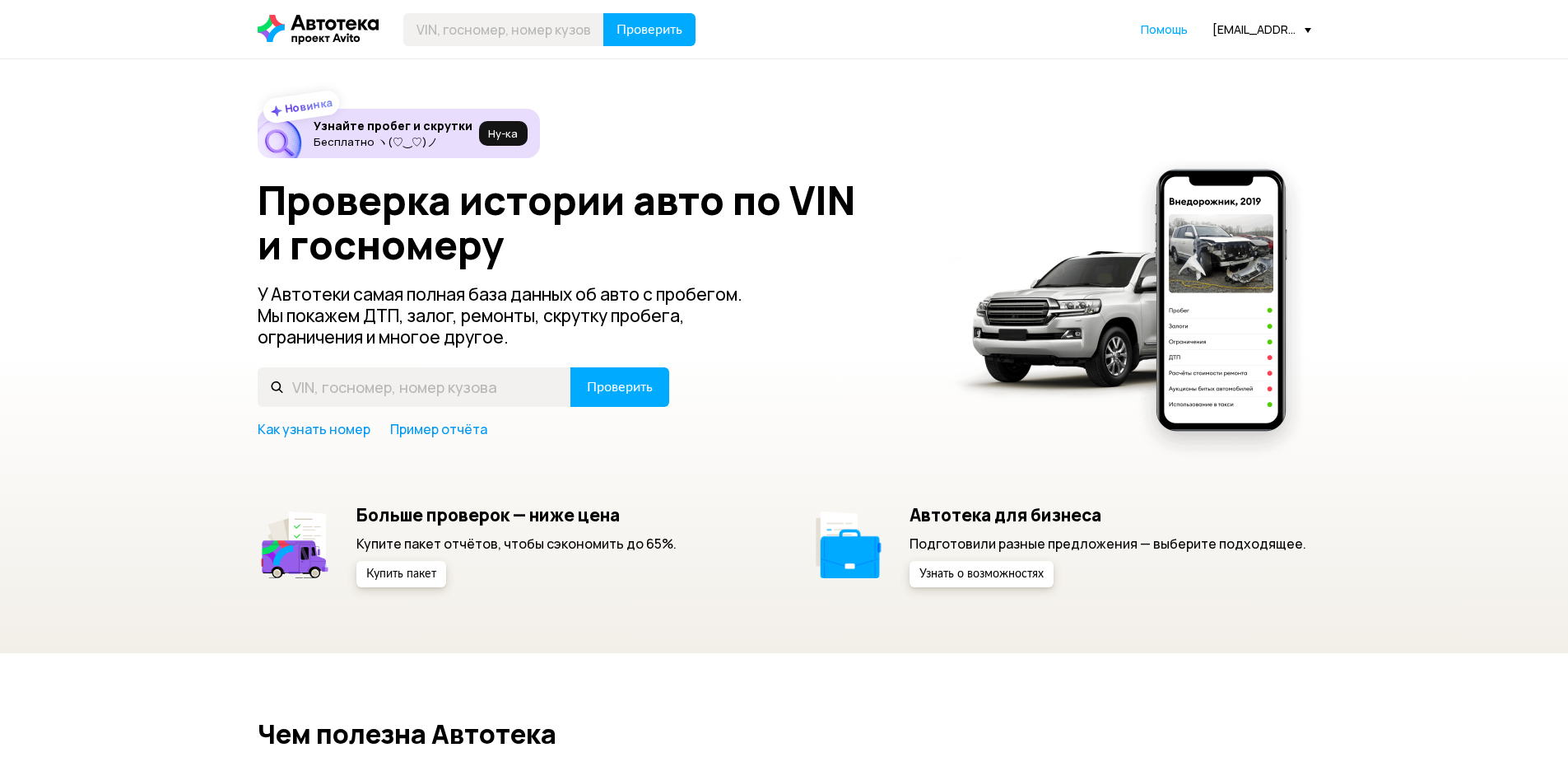
click at [1251, 20] on div "Проверить Помощь [EMAIL_ADDRESS][DOMAIN_NAME]" at bounding box center [784, 29] width 1070 height 33
click at [1253, 27] on div "[EMAIL_ADDRESS][DOMAIN_NAME]" at bounding box center [1261, 28] width 99 height 16
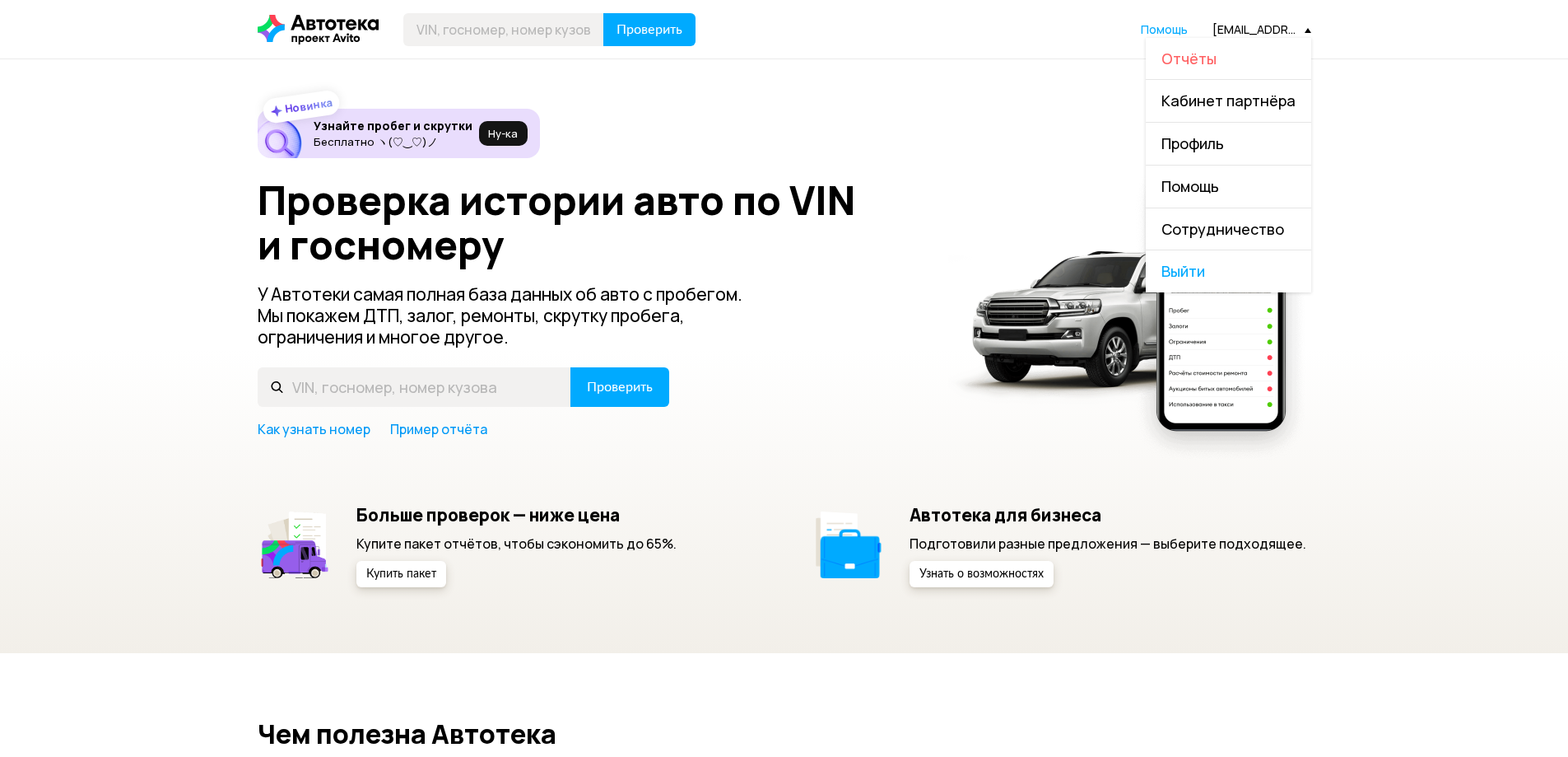
click at [1203, 66] on span "Отчёты" at bounding box center [1188, 58] width 55 height 20
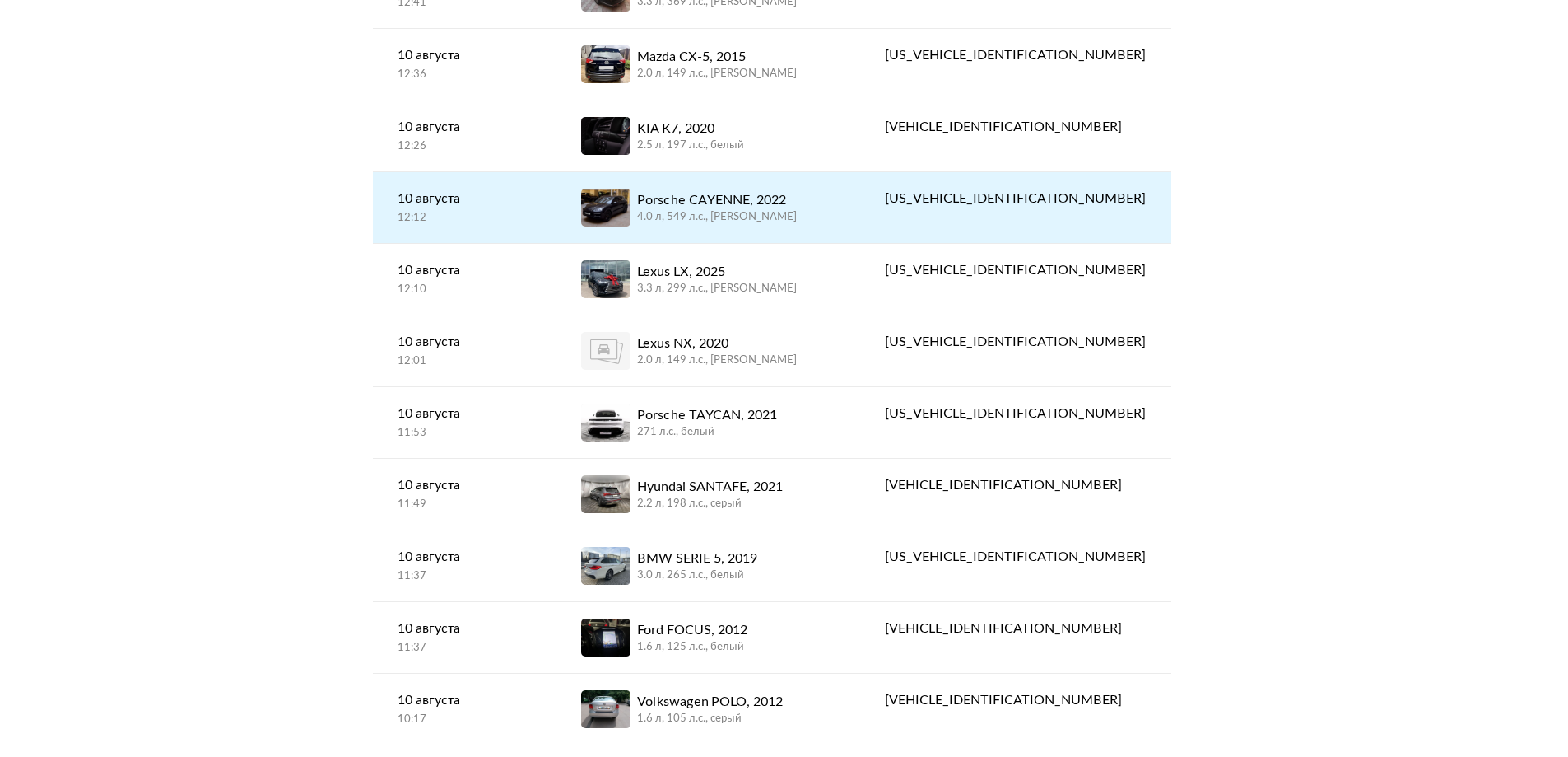
scroll to position [1812, 0]
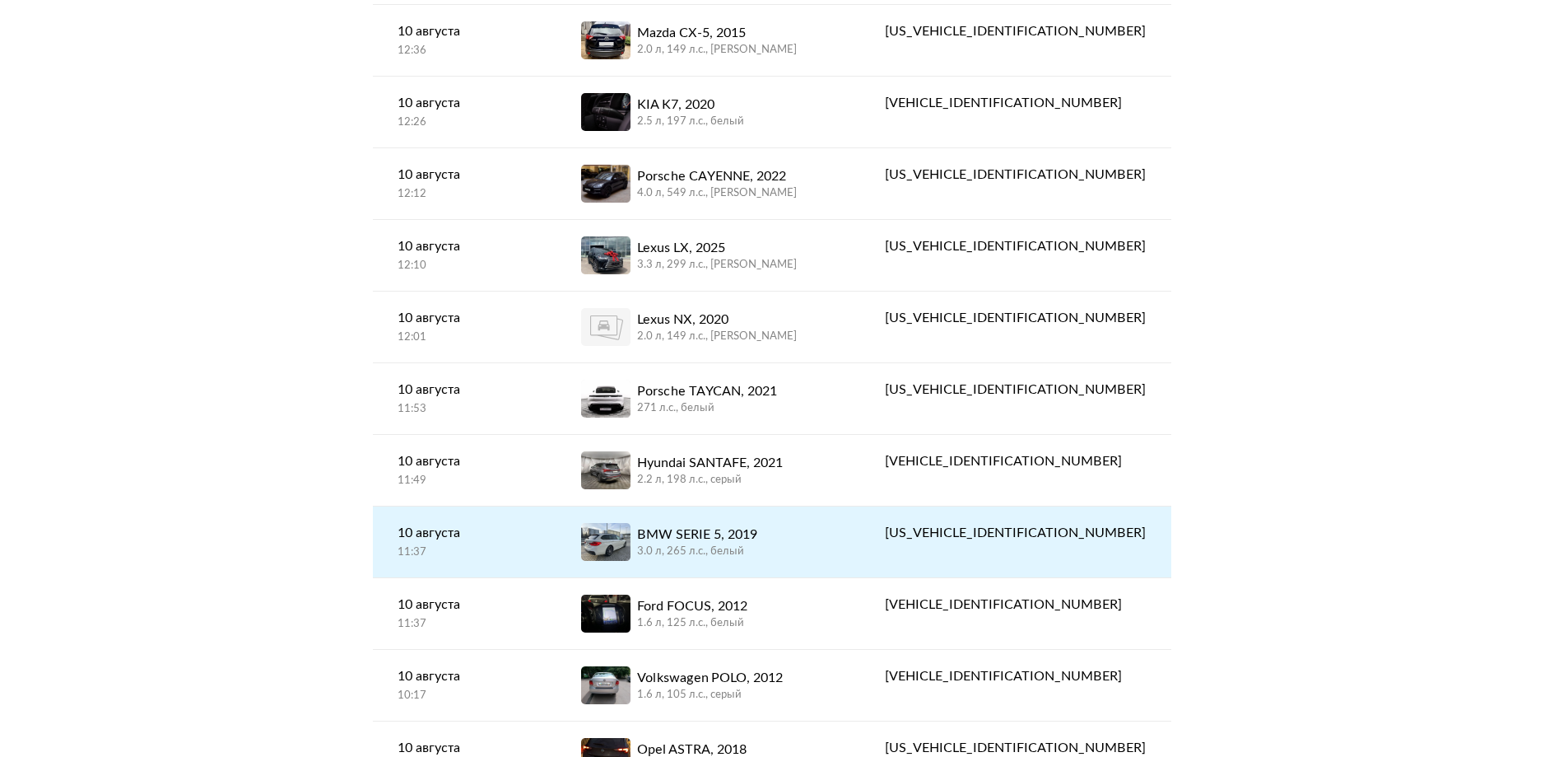
click at [751, 524] on div "BMW SERIE 5, 2019" at bounding box center [697, 534] width 120 height 20
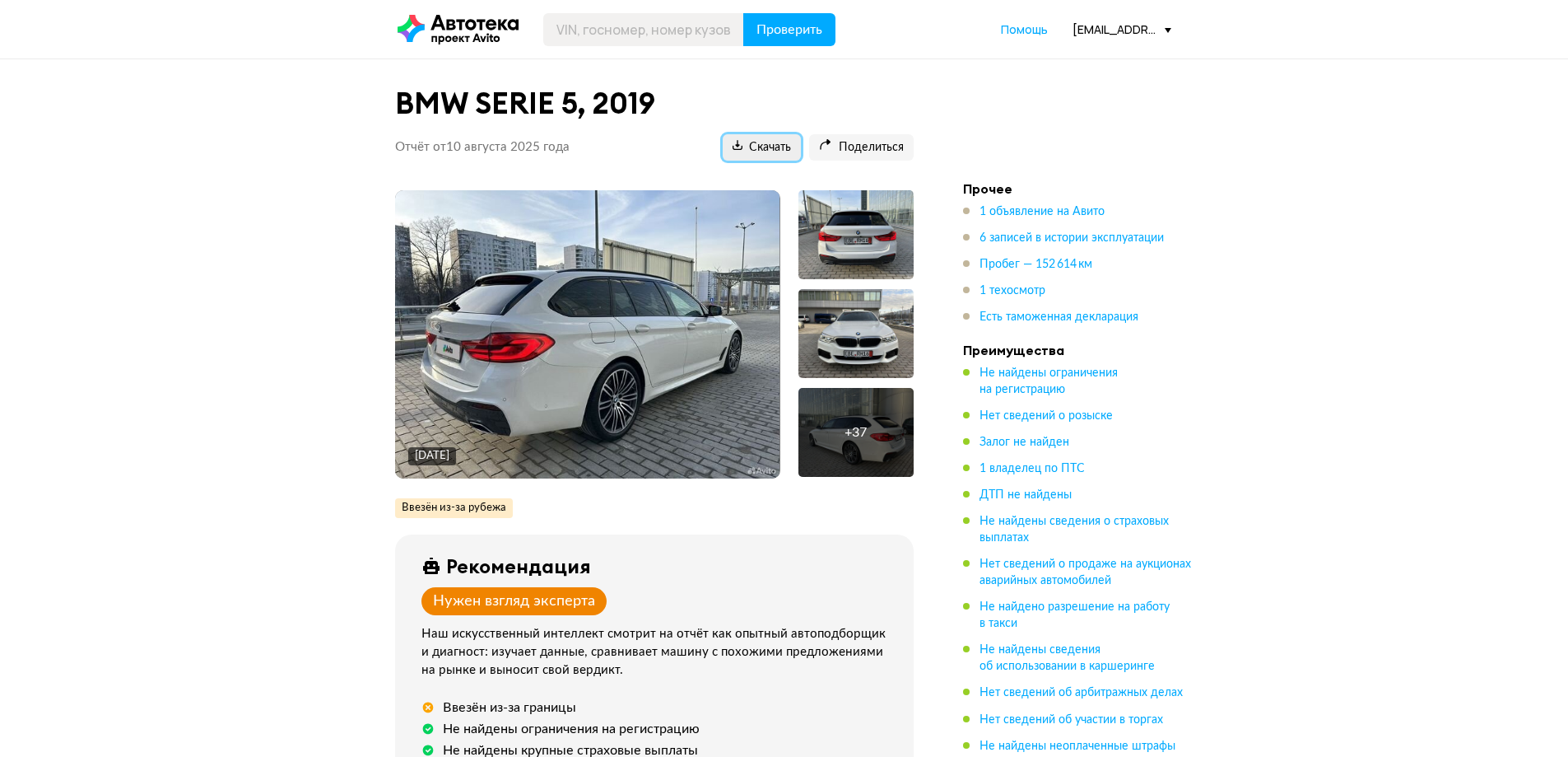
click at [743, 155] on span "Скачать" at bounding box center [762, 147] width 58 height 16
